Goal: Information Seeking & Learning: Understand process/instructions

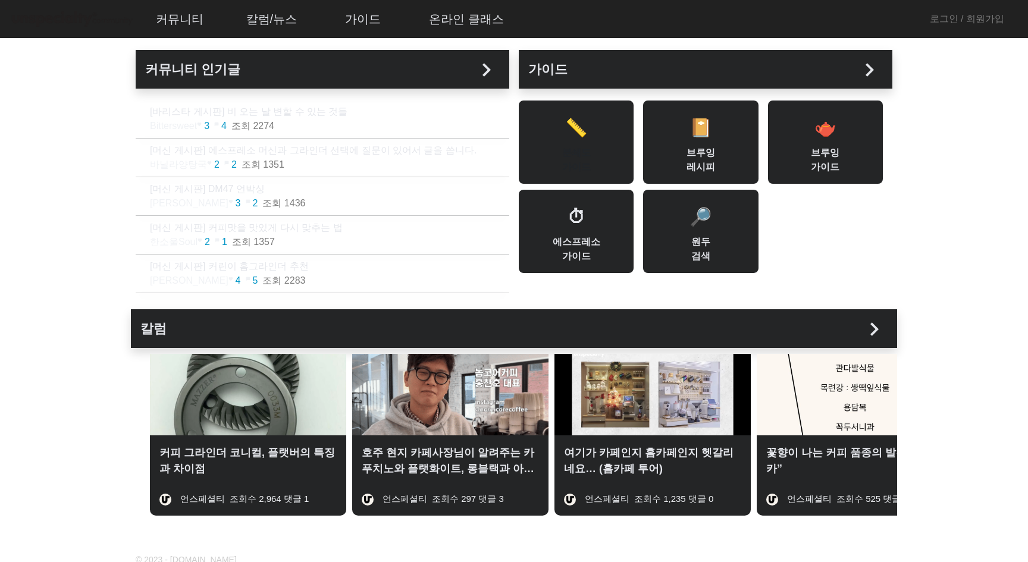
click at [594, 152] on div "📏 분쇄도 가이드" at bounding box center [576, 142] width 115 height 83
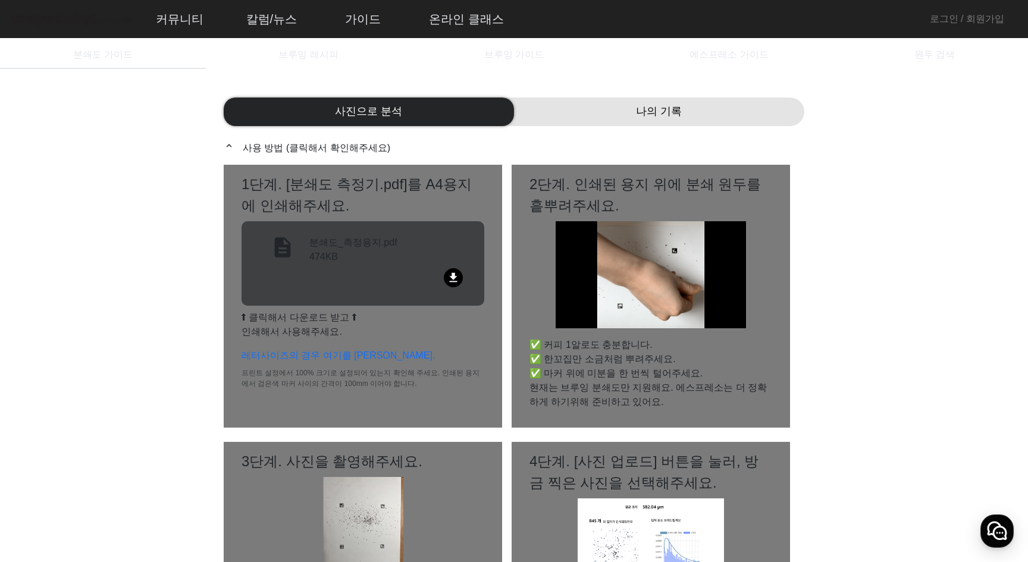
click at [449, 273] on mat-icon "file_download" at bounding box center [453, 277] width 19 height 19
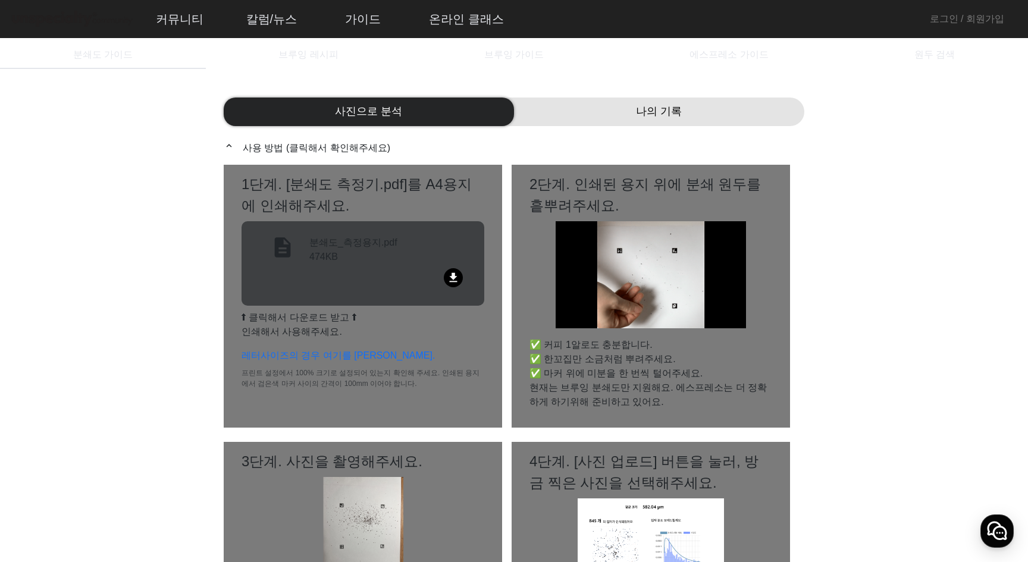
drag, startPoint x: 852, startPoint y: 108, endPoint x: 879, endPoint y: 73, distance: 44.5
